Goal: Task Accomplishment & Management: Use online tool/utility

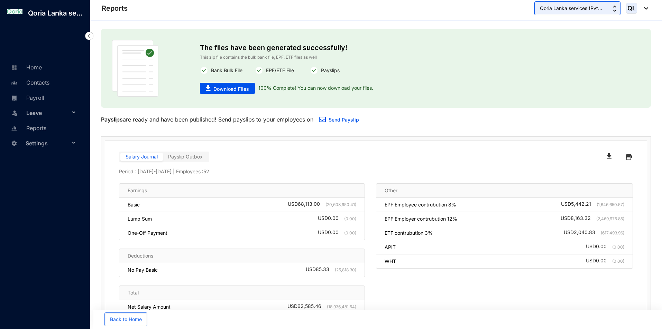
click at [568, 12] on button "Qoria Lanka services (Pvt..." at bounding box center [577, 8] width 86 height 14
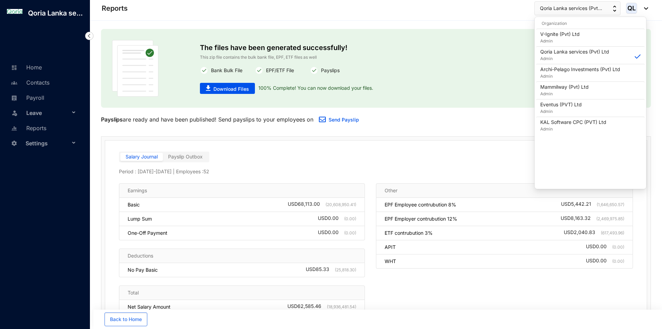
click at [484, 158] on div at bounding box center [504, 157] width 257 height 11
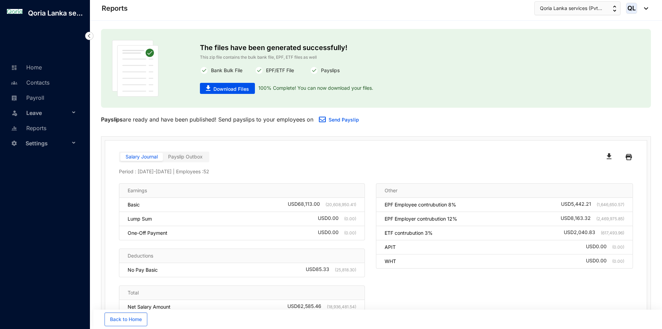
click at [178, 160] on label "Payslip Outbox" at bounding box center [185, 157] width 45 height 8
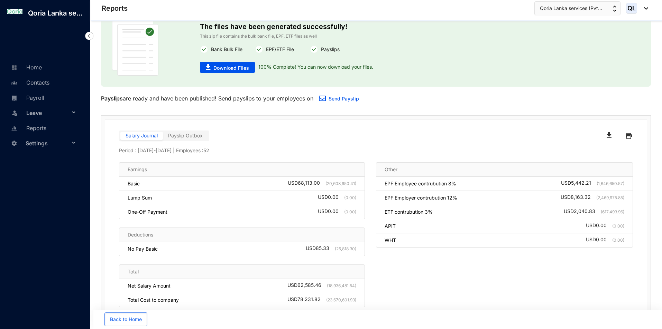
scroll to position [38, 0]
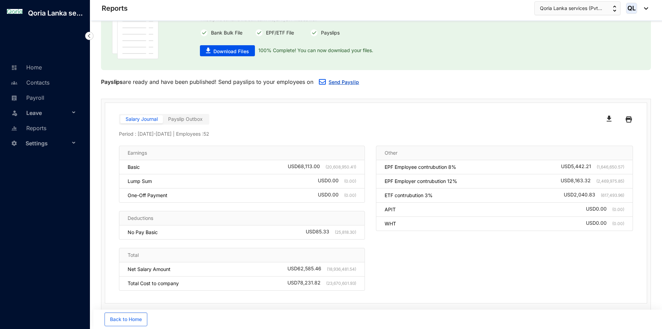
click at [338, 83] on link "Send Payslip" at bounding box center [343, 82] width 30 height 6
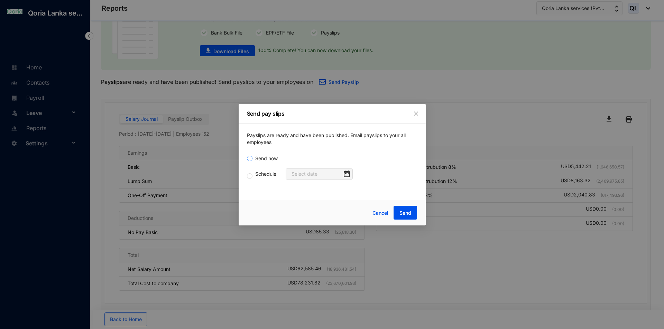
click at [257, 159] on span "Send now" at bounding box center [266, 159] width 28 height 8
click at [252, 159] on input "Send now" at bounding box center [250, 159] width 6 height 6
radio input "true"
click at [410, 216] on span "Send" at bounding box center [405, 213] width 12 height 7
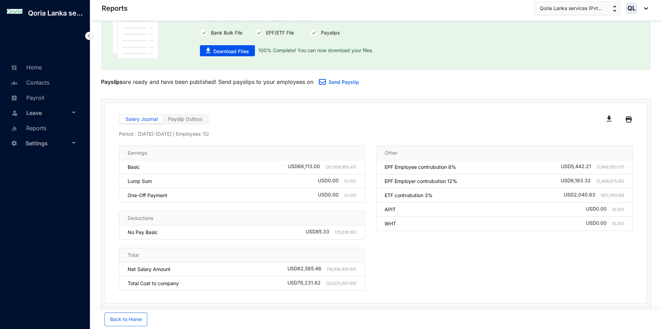
click at [181, 119] on span "Payslip Outbox" at bounding box center [185, 119] width 35 height 6
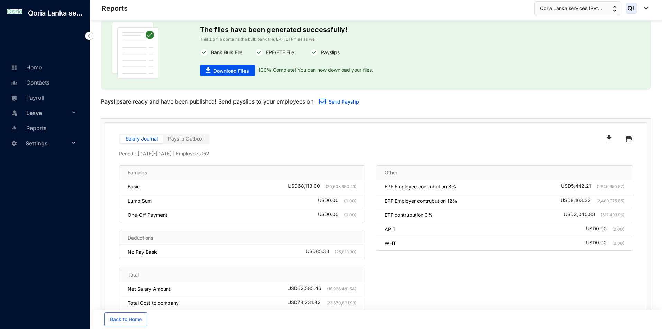
scroll to position [0, 0]
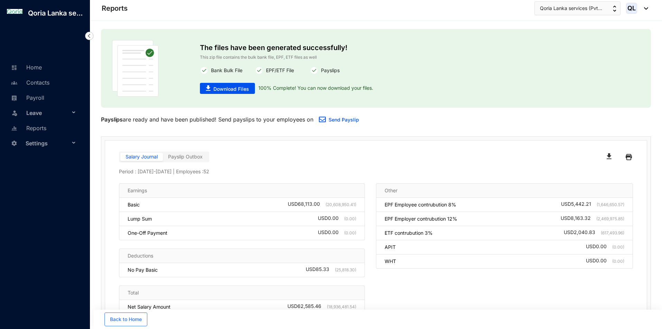
click at [204, 157] on label "Payslip Outbox" at bounding box center [185, 157] width 45 height 8
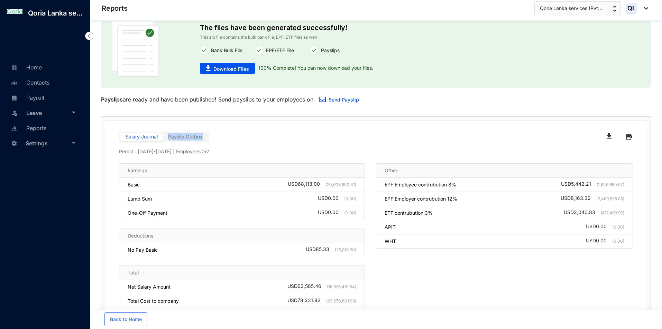
scroll to position [38, 0]
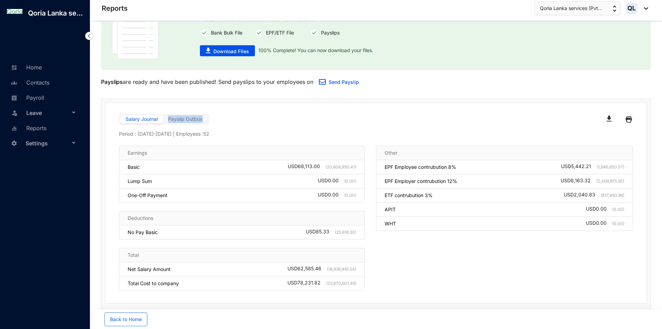
click at [228, 119] on div "Salary Journal Payslip Outbox" at bounding box center [247, 119] width 257 height 11
click at [171, 119] on span "Payslip Outbox" at bounding box center [185, 119] width 35 height 6
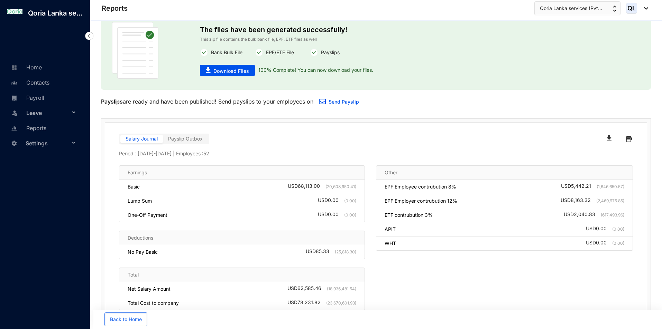
scroll to position [0, 0]
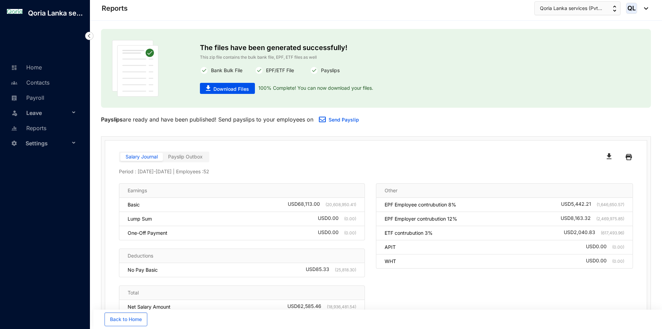
click at [187, 157] on span "Payslip Outbox" at bounding box center [185, 157] width 35 height 6
click at [304, 157] on div "Salary Journal Payslip Outbox" at bounding box center [247, 157] width 257 height 11
click at [341, 121] on link "Send Payslip" at bounding box center [343, 120] width 30 height 6
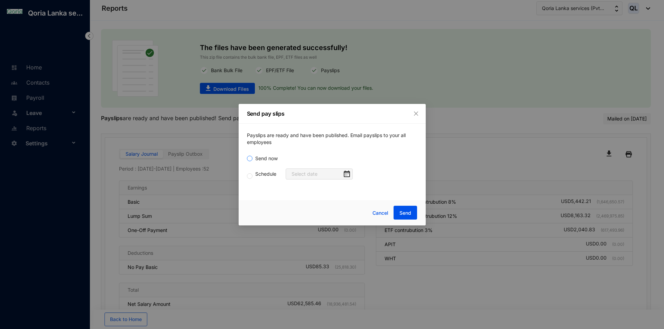
click at [257, 158] on span "Send now" at bounding box center [266, 159] width 28 height 8
click at [252, 158] on input "Send now" at bounding box center [250, 159] width 6 height 6
radio input "true"
click at [408, 213] on span "Send" at bounding box center [405, 213] width 12 height 7
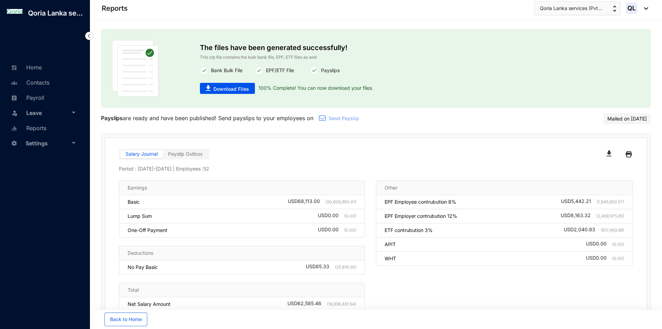
click at [201, 158] on label "Payslip Outbox" at bounding box center [185, 154] width 45 height 8
click at [163, 156] on input "Payslip Outbox" at bounding box center [163, 156] width 0 height 0
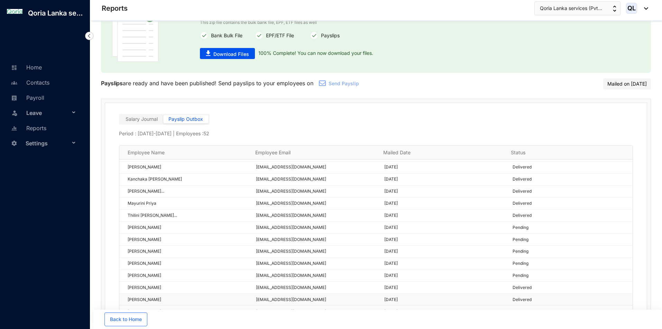
scroll to position [311, 0]
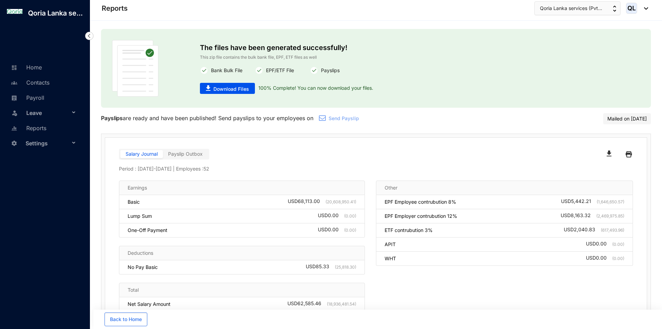
click at [185, 155] on span "Payslip Outbox" at bounding box center [185, 154] width 35 height 6
click at [163, 156] on input "Payslip Outbox" at bounding box center [163, 156] width 0 height 0
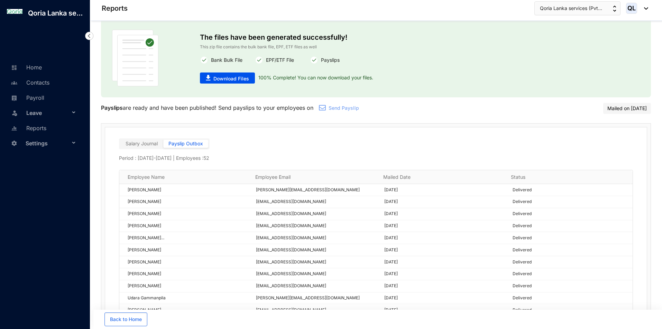
click at [123, 142] on label "Salary Journal" at bounding box center [141, 144] width 43 height 8
click at [120, 146] on input "Salary Journal" at bounding box center [120, 146] width 0 height 0
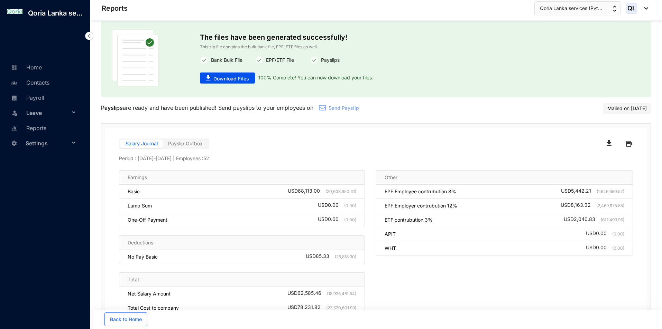
click at [607, 146] on img "button" at bounding box center [608, 143] width 5 height 6
click at [629, 146] on img at bounding box center [628, 144] width 6 height 11
click at [549, 7] on span "Qoria Lanka services (Pvt..." at bounding box center [571, 8] width 62 height 8
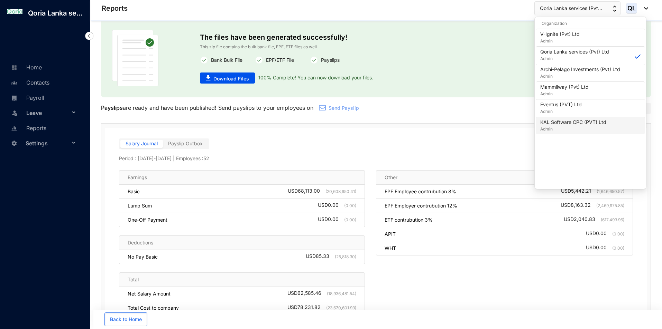
click at [566, 125] on p "KAL Software CPC (PVT) Ltd" at bounding box center [573, 122] width 66 height 7
